Goal: Information Seeking & Learning: Learn about a topic

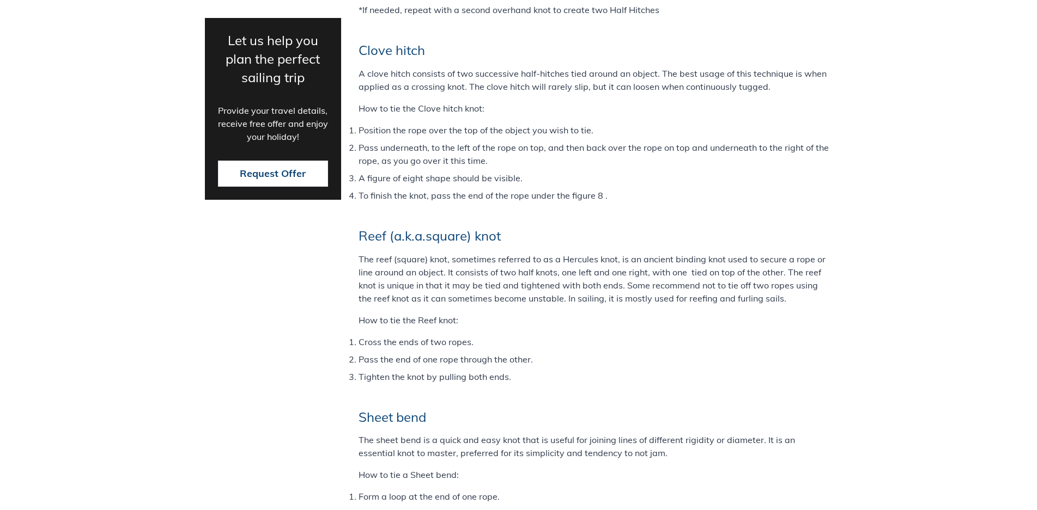
scroll to position [2032, 0]
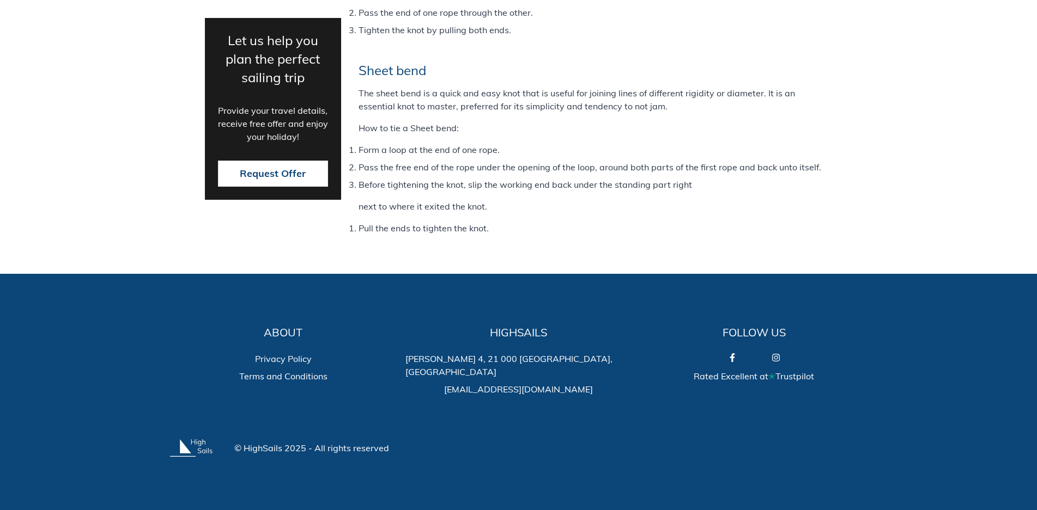
click at [469, 283] on link at bounding box center [732, 358] width 44 height 13
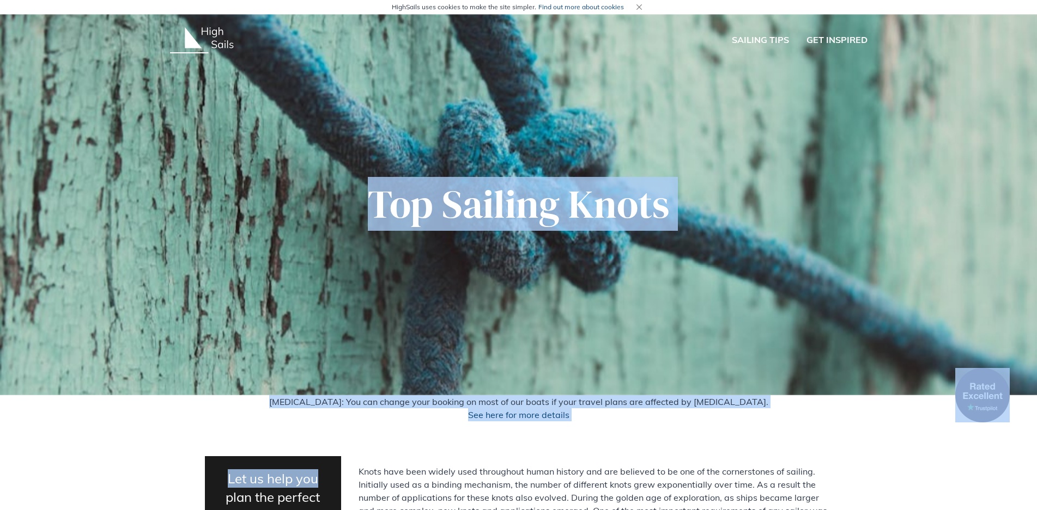
drag, startPoint x: 265, startPoint y: 107, endPoint x: 814, endPoint y: 447, distance: 645.4
drag, startPoint x: 671, startPoint y: 423, endPoint x: 419, endPoint y: 354, distance: 260.9
click at [366, 414] on p "[MEDICAL_DATA]: You can change your booking on most of our boats if your travel…" at bounding box center [518, 409] width 1019 height 26
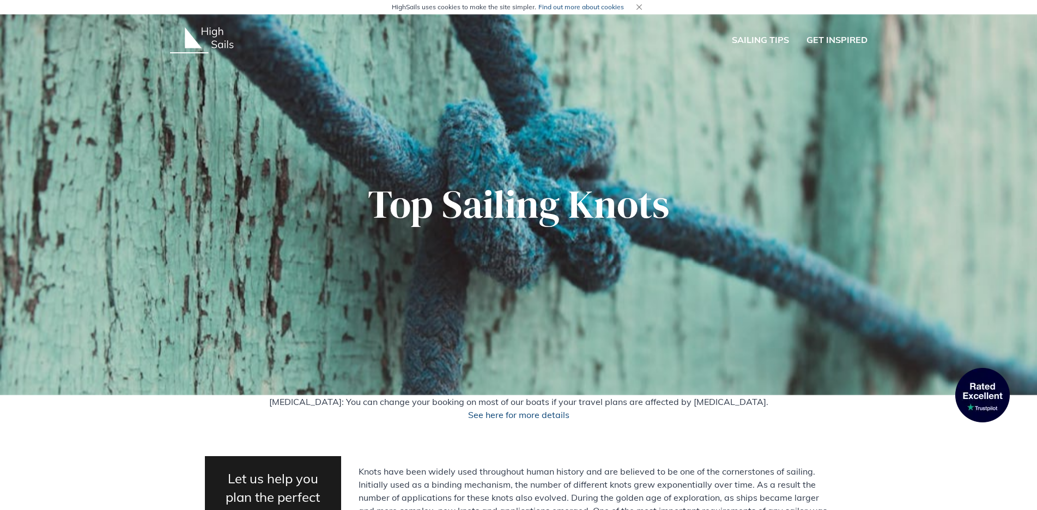
click at [214, 176] on section "Top Sailing Knots" at bounding box center [518, 204] width 1037 height 381
click at [209, 120] on section "Top Sailing Knots" at bounding box center [518, 204] width 1037 height 381
click at [188, 105] on section "Top Sailing Knots" at bounding box center [518, 204] width 1037 height 381
